Goal: Transaction & Acquisition: Purchase product/service

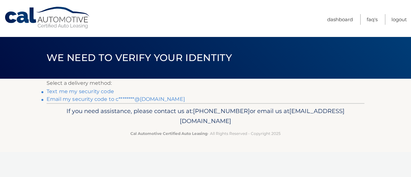
click at [101, 98] on link "Email my security code to c********@gmail.com" at bounding box center [116, 99] width 138 height 6
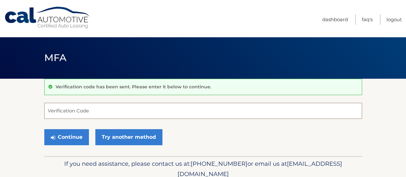
click at [122, 109] on input "Verification Code" at bounding box center [203, 111] width 318 height 16
type input "187997"
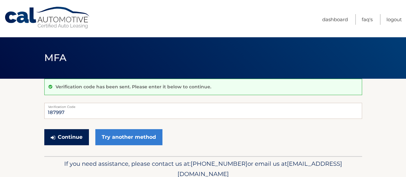
click at [74, 134] on button "Continue" at bounding box center [66, 137] width 45 height 16
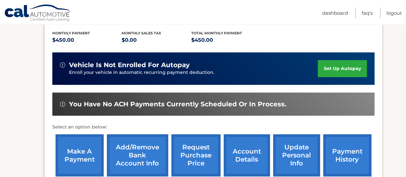
scroll to position [134, 0]
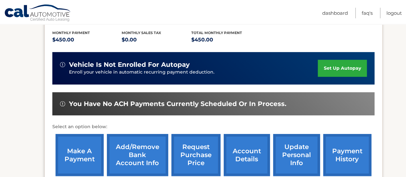
click at [95, 156] on link "make a payment" at bounding box center [79, 155] width 48 height 42
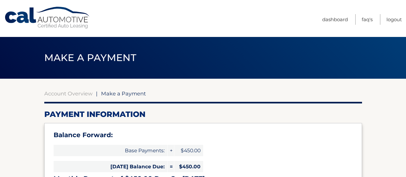
select select "ZmFjYzM2ZjEtOTdhMy00OTdmLThkYTMtNDUzMTdjYWQzNGQ5"
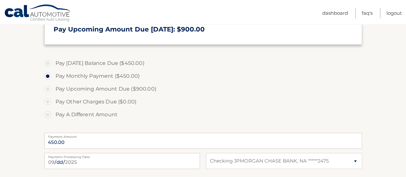
scroll to position [197, 0]
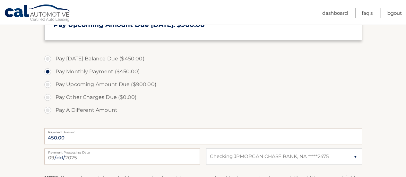
click at [54, 57] on label "Pay Today's Balance Due ($450.00)" at bounding box center [203, 58] width 318 height 13
click at [53, 57] on input "Pay Today's Balance Due ($450.00)" at bounding box center [50, 57] width 6 height 10
radio input "true"
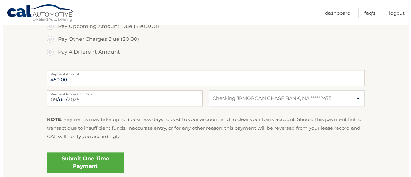
scroll to position [259, 0]
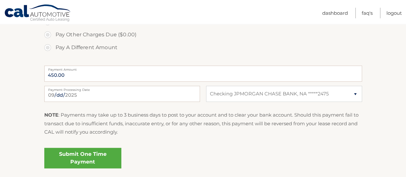
click at [103, 157] on link "Submit One Time Payment" at bounding box center [82, 158] width 77 height 21
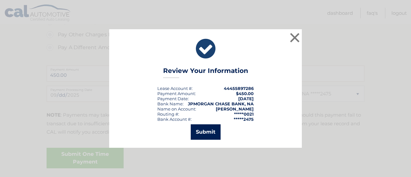
click at [208, 135] on button "Submit" at bounding box center [206, 131] width 30 height 15
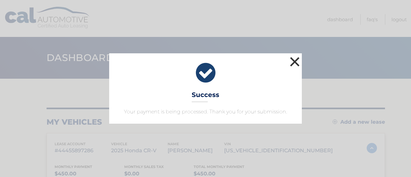
click at [294, 65] on button "×" at bounding box center [294, 61] width 13 height 13
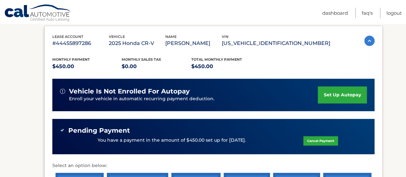
scroll to position [108, 0]
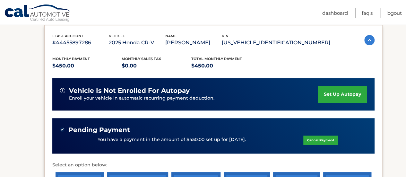
click at [403, 107] on section "my vehicles Add a new lease lease account #44455897286 vehicle 2025 Honda CR-V …" at bounding box center [203, 108] width 406 height 274
drag, startPoint x: 403, startPoint y: 107, endPoint x: 402, endPoint y: 163, distance: 55.2
click at [402, 163] on section "my vehicles Add a new lease lease account #44455897286 vehicle 2025 Honda CR-V …" at bounding box center [203, 108] width 406 height 274
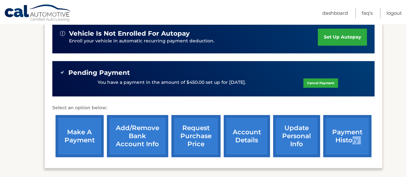
scroll to position [167, 0]
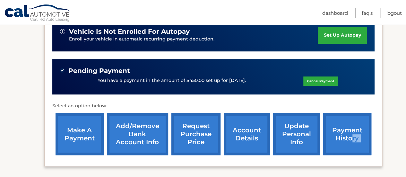
click at [343, 130] on link "payment history" at bounding box center [347, 134] width 48 height 42
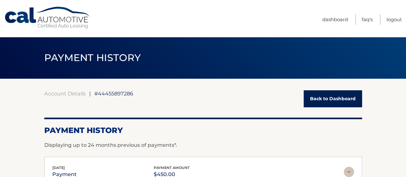
drag, startPoint x: 402, startPoint y: 65, endPoint x: 407, endPoint y: 94, distance: 29.1
click at [405, 94] on html "Cal Automotive Menu Dashboard FAQ's Logout |" at bounding box center [203, 88] width 406 height 177
click at [316, 95] on link "Back to Dashboard" at bounding box center [332, 98] width 58 height 17
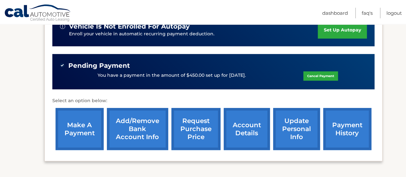
scroll to position [177, 0]
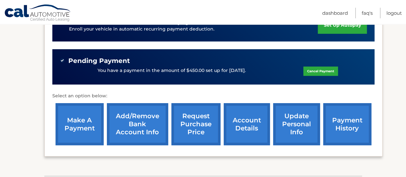
click at [76, 134] on link "make a payment" at bounding box center [79, 124] width 48 height 42
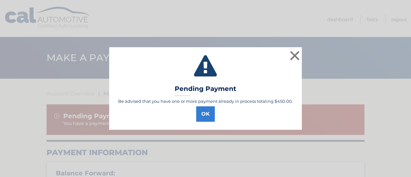
select select "ZmFjYzM2ZjEtOTdhMy00OTdmLThkYTMtNDUzMTdjYWQzNGQ5"
click at [205, 114] on button "OK" at bounding box center [205, 113] width 19 height 15
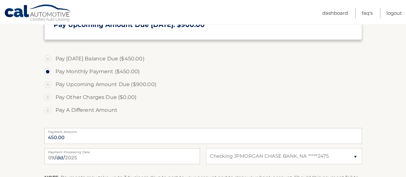
scroll to position [260, 0]
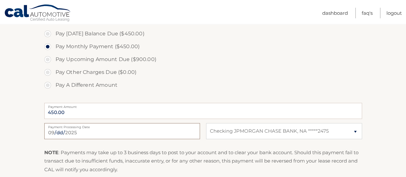
click at [66, 133] on input "[DATE]" at bounding box center [122, 131] width 156 height 16
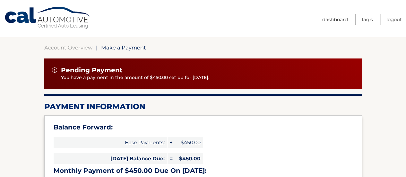
scroll to position [0, 0]
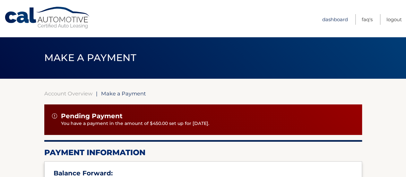
click at [336, 19] on link "Dashboard" at bounding box center [335, 19] width 26 height 11
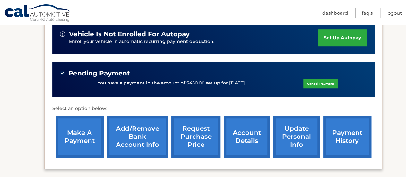
scroll to position [165, 0]
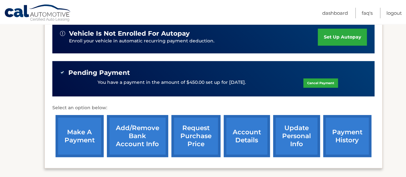
click at [253, 145] on link "account details" at bounding box center [247, 136] width 46 height 42
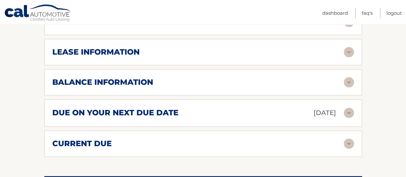
scroll to position [369, 0]
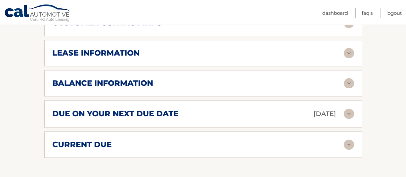
click at [347, 115] on img at bounding box center [348, 113] width 10 height 10
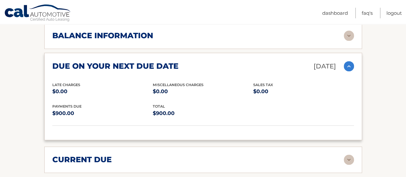
scroll to position [414, 0]
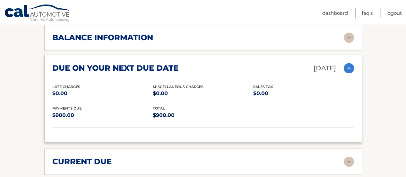
click at [348, 67] on img at bounding box center [348, 68] width 10 height 10
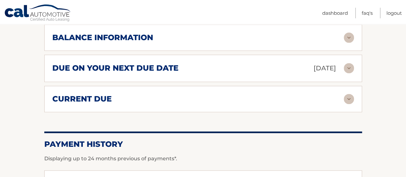
click at [350, 94] on img at bounding box center [348, 99] width 10 height 10
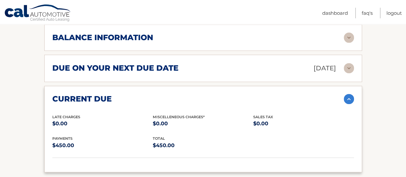
click at [350, 94] on img at bounding box center [348, 99] width 10 height 10
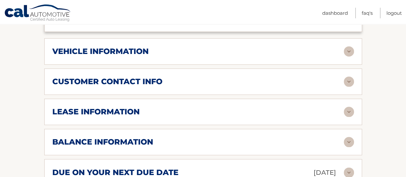
scroll to position [295, 0]
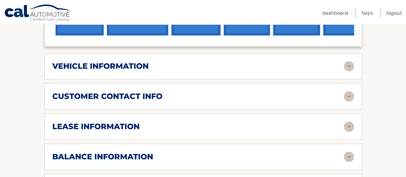
click at [350, 92] on img at bounding box center [348, 96] width 10 height 10
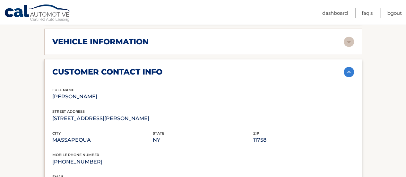
scroll to position [313, 0]
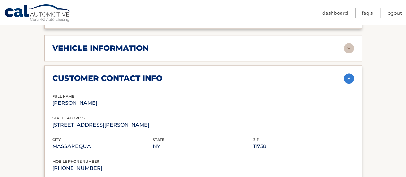
click at [348, 77] on img at bounding box center [348, 78] width 10 height 10
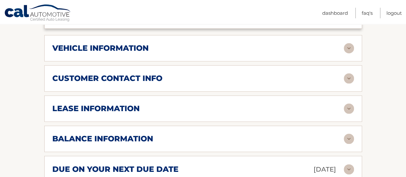
click at [348, 41] on div "vehicle information vehicle Year 2025 vehicle make Honda vehicle model CR-V veh…" at bounding box center [203, 48] width 318 height 26
click at [348, 43] on img at bounding box center [348, 48] width 10 height 10
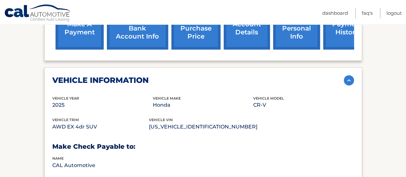
scroll to position [280, 0]
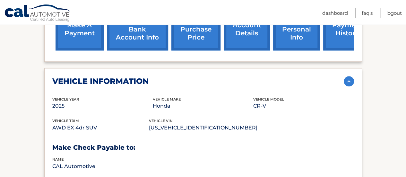
click at [350, 80] on img at bounding box center [348, 81] width 10 height 10
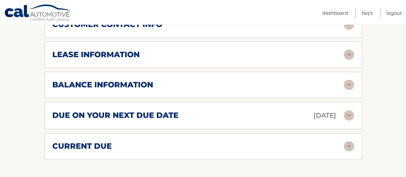
scroll to position [346, 0]
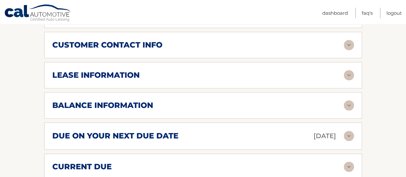
click at [348, 76] on img at bounding box center [348, 75] width 10 height 10
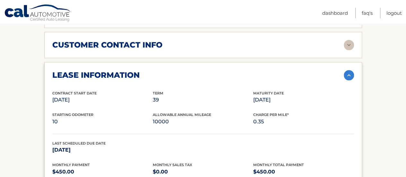
drag, startPoint x: 402, startPoint y: 99, endPoint x: 407, endPoint y: 113, distance: 14.5
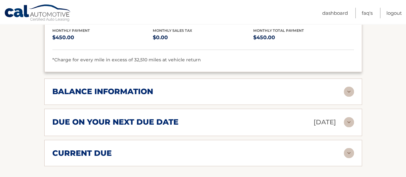
scroll to position [490, 0]
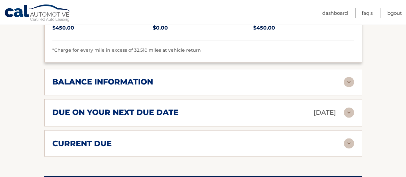
click at [346, 83] on img at bounding box center [348, 82] width 10 height 10
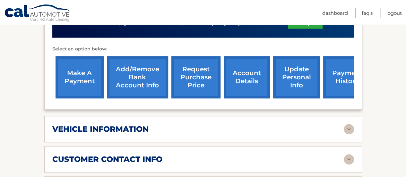
scroll to position [228, 0]
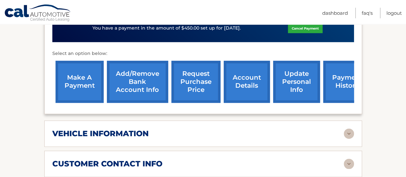
click at [337, 86] on link "payment history" at bounding box center [347, 82] width 48 height 42
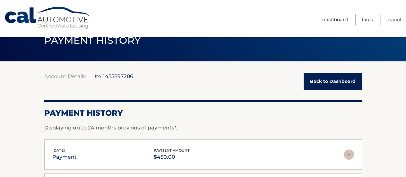
scroll to position [15, 0]
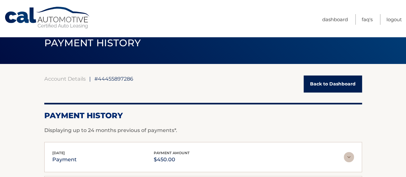
click at [339, 89] on link "Back to Dashboard" at bounding box center [332, 83] width 58 height 17
click at [340, 86] on link "Back to Dashboard" at bounding box center [332, 83] width 58 height 17
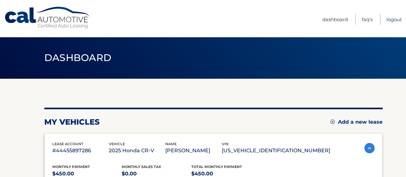
click at [391, 21] on link "Logout" at bounding box center [393, 19] width 15 height 11
